Goal: Unclear

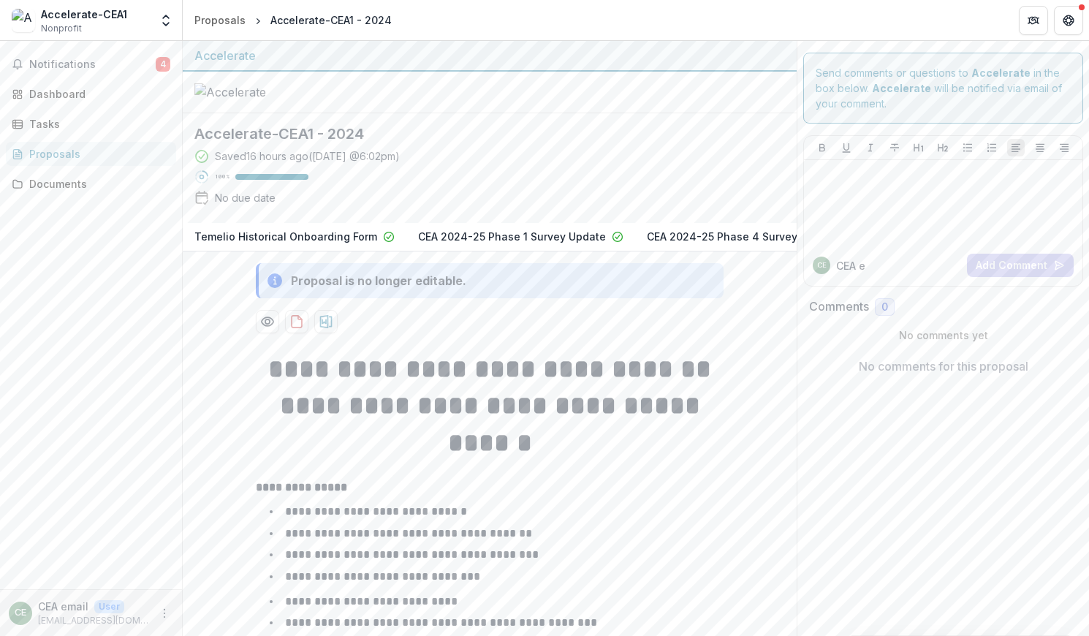
scroll to position [0, 352]
